Goal: Transaction & Acquisition: Purchase product/service

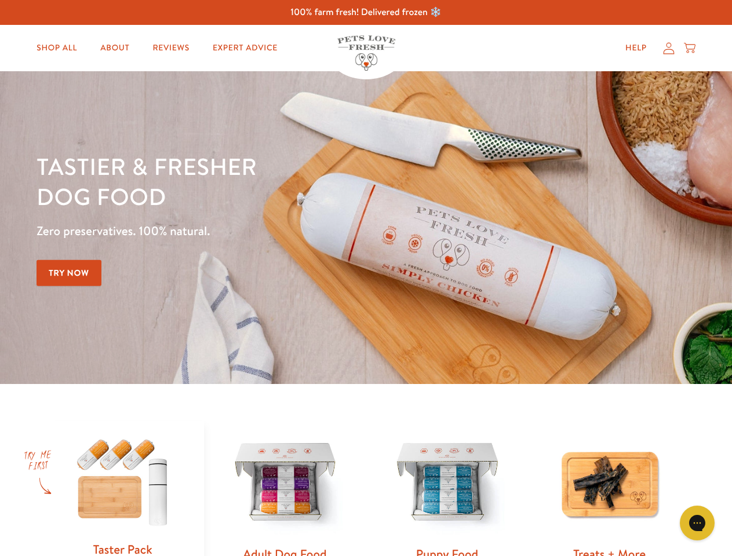
click at [366, 278] on div "Tastier & fresher dog food Zero preservatives. 100% natural. Try Now" at bounding box center [256, 227] width 439 height 153
click at [697, 523] on icon "Gorgias live chat" at bounding box center [696, 522] width 11 height 11
